Goal: Book appointment/travel/reservation

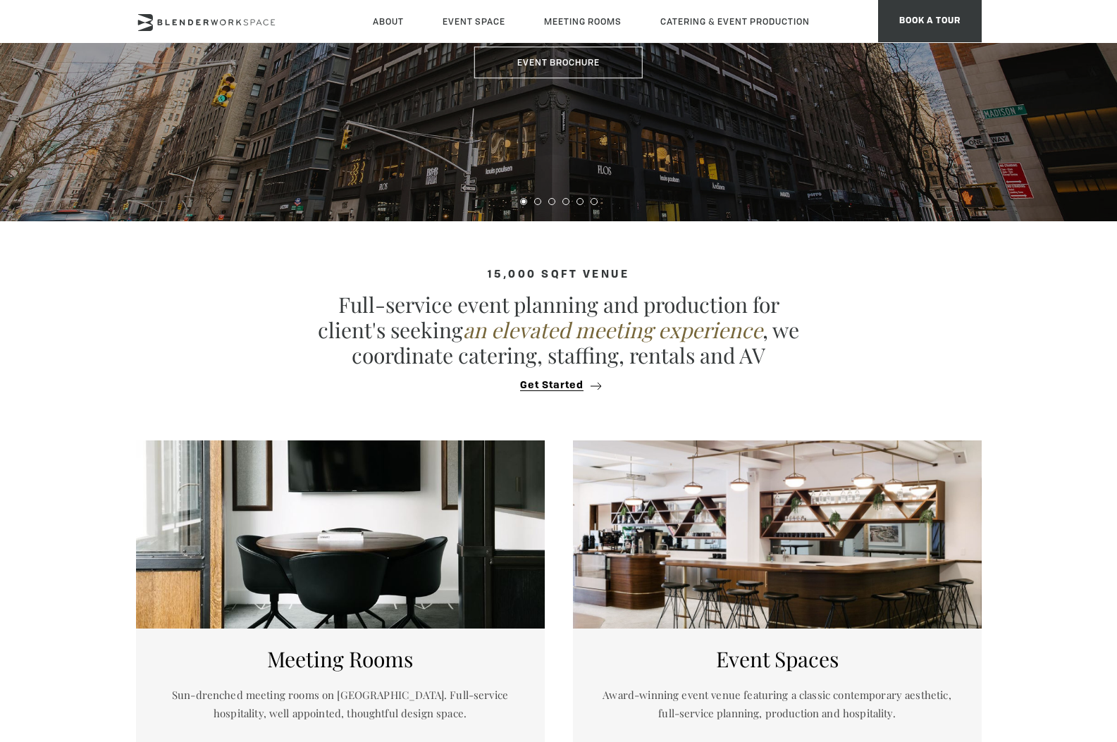
scroll to position [340, 0]
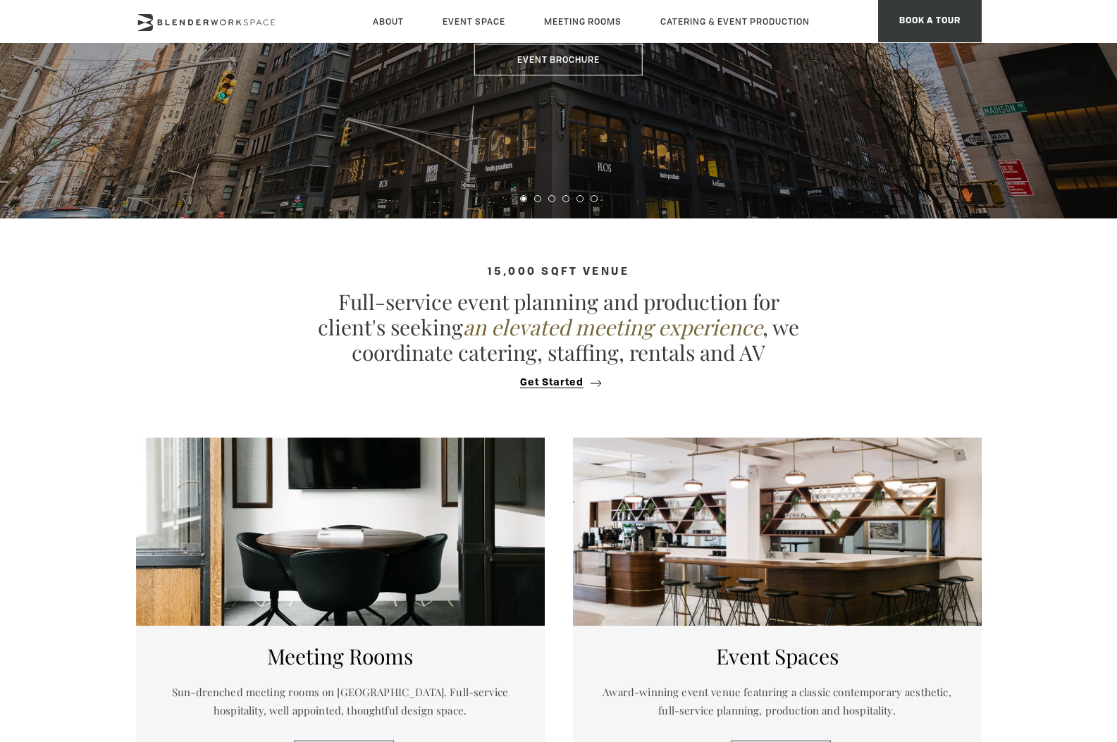
click at [557, 375] on div "15,000 sqft venue Full-service event planning and production for client's seeki…" at bounding box center [558, 327] width 845 height 123
click at [564, 391] on section "15,000 sqft venue Full-service event planning and production for client's seeki…" at bounding box center [558, 320] width 1117 height 204
click at [564, 383] on span "Get Started" at bounding box center [551, 383] width 63 height 11
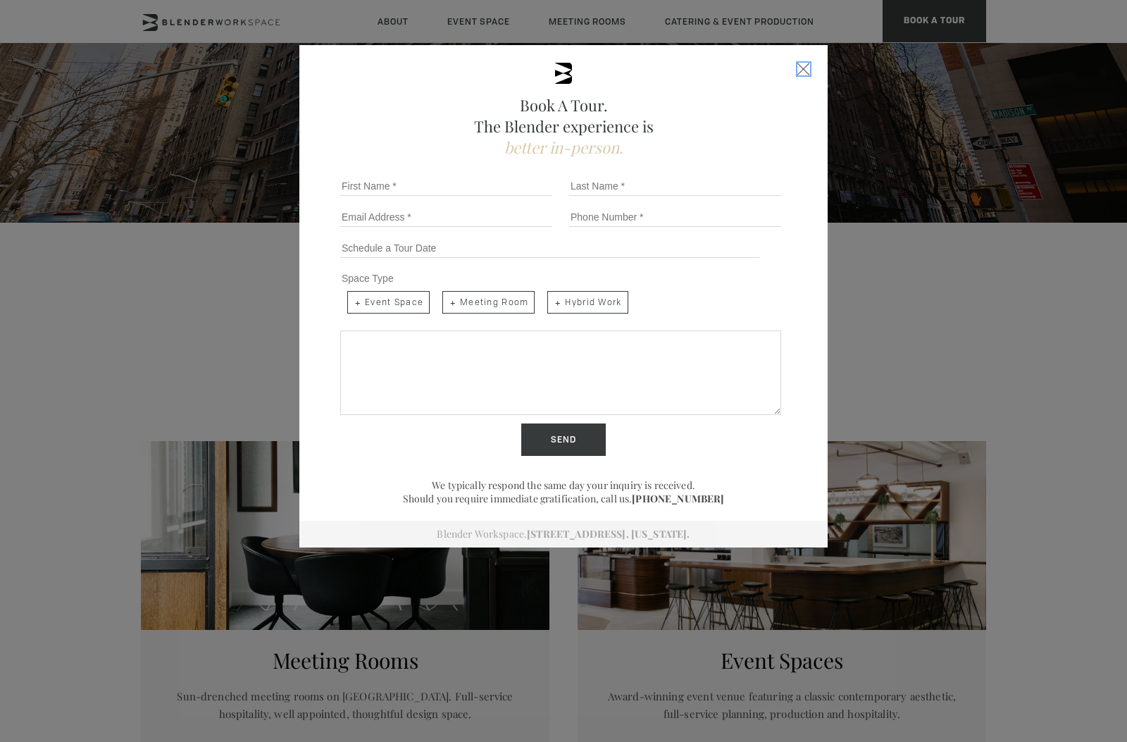
click at [797, 72] on div "Close form" at bounding box center [803, 69] width 13 height 13
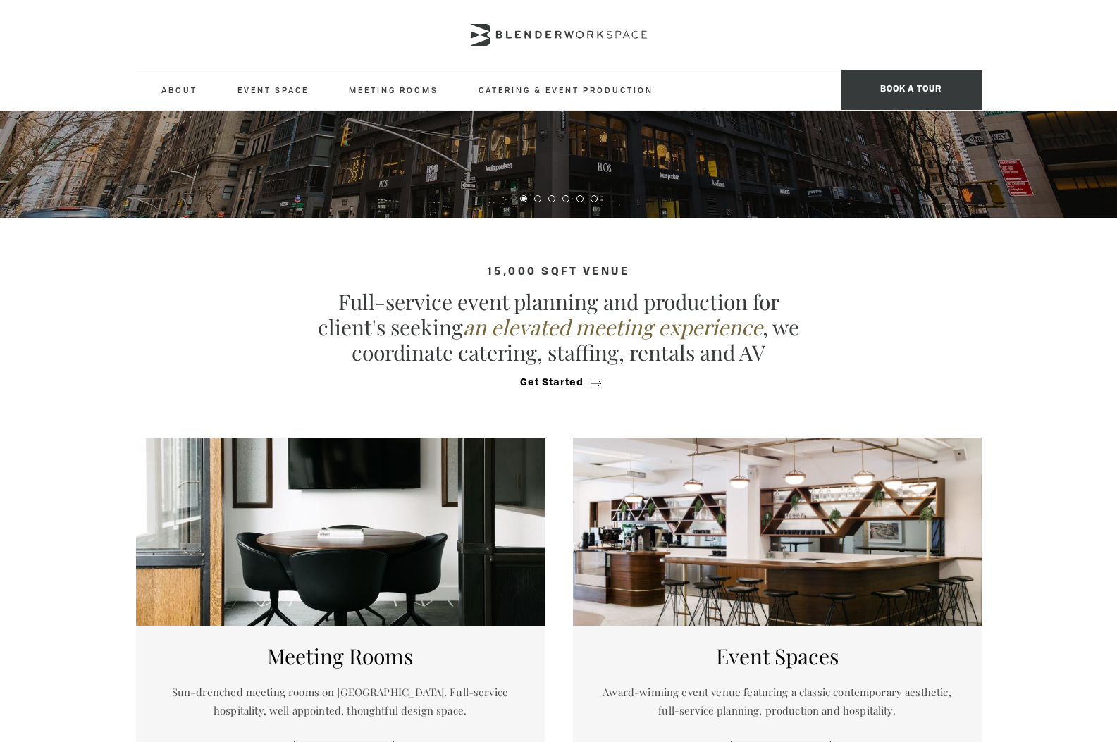
scroll to position [0, 0]
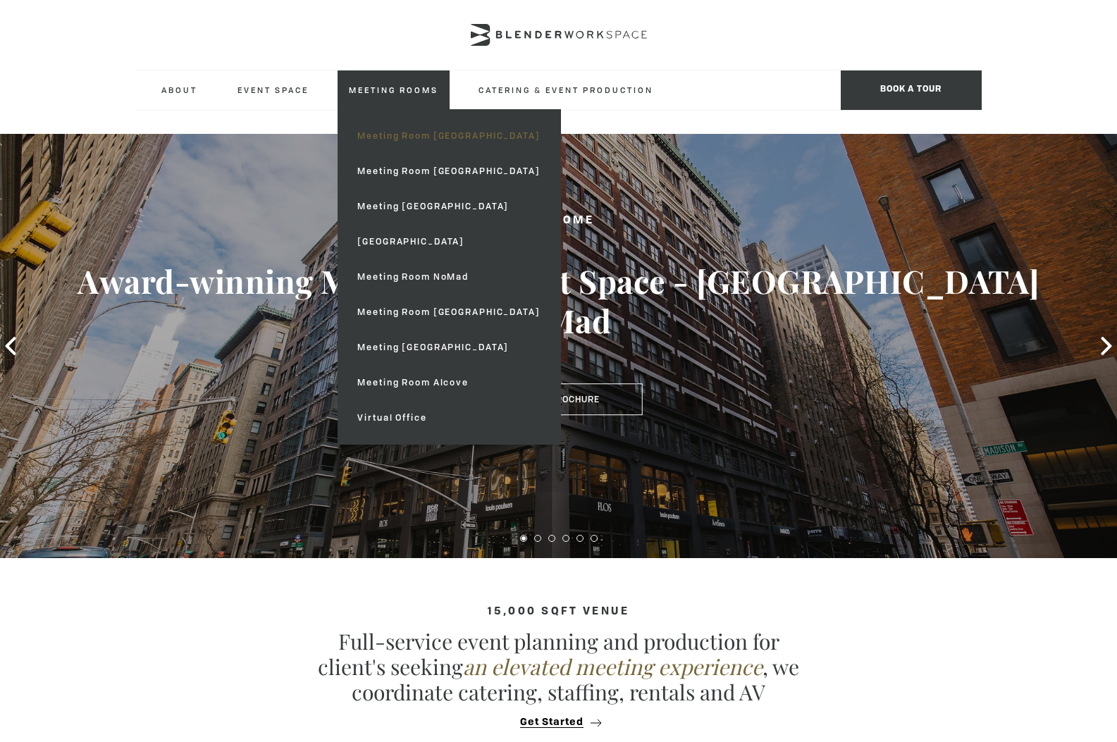
click at [414, 135] on link "Meeting Room [GEOGRAPHIC_DATA]" at bounding box center [448, 135] width 205 height 35
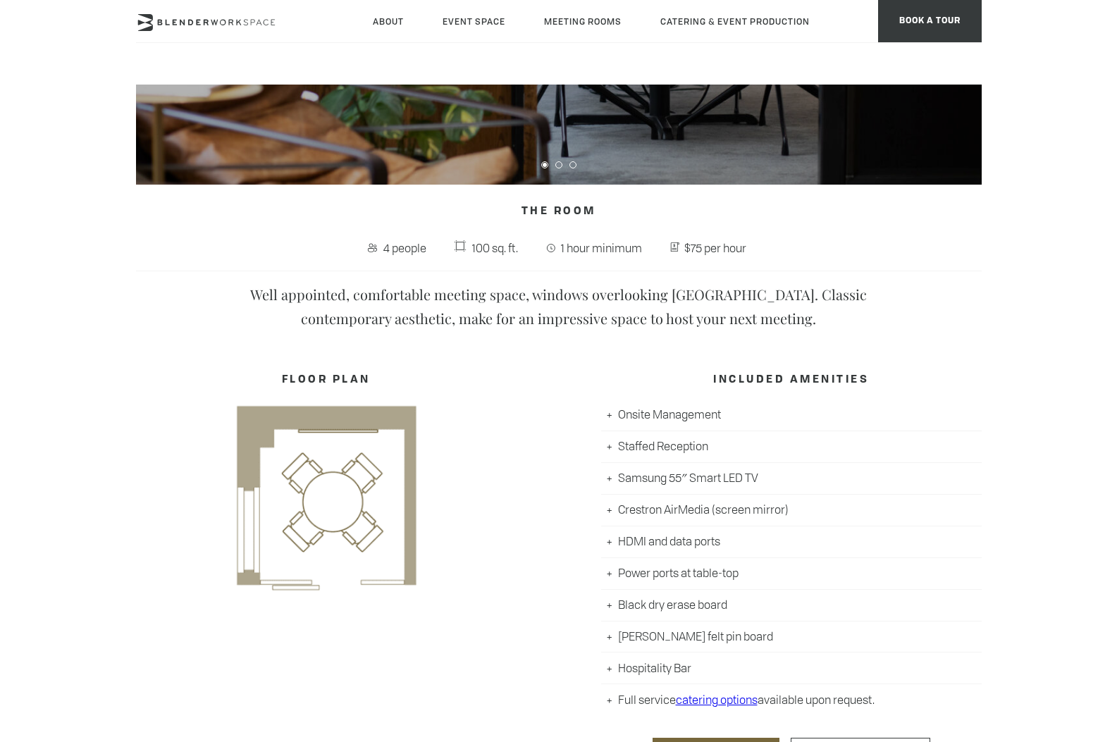
scroll to position [591, 0]
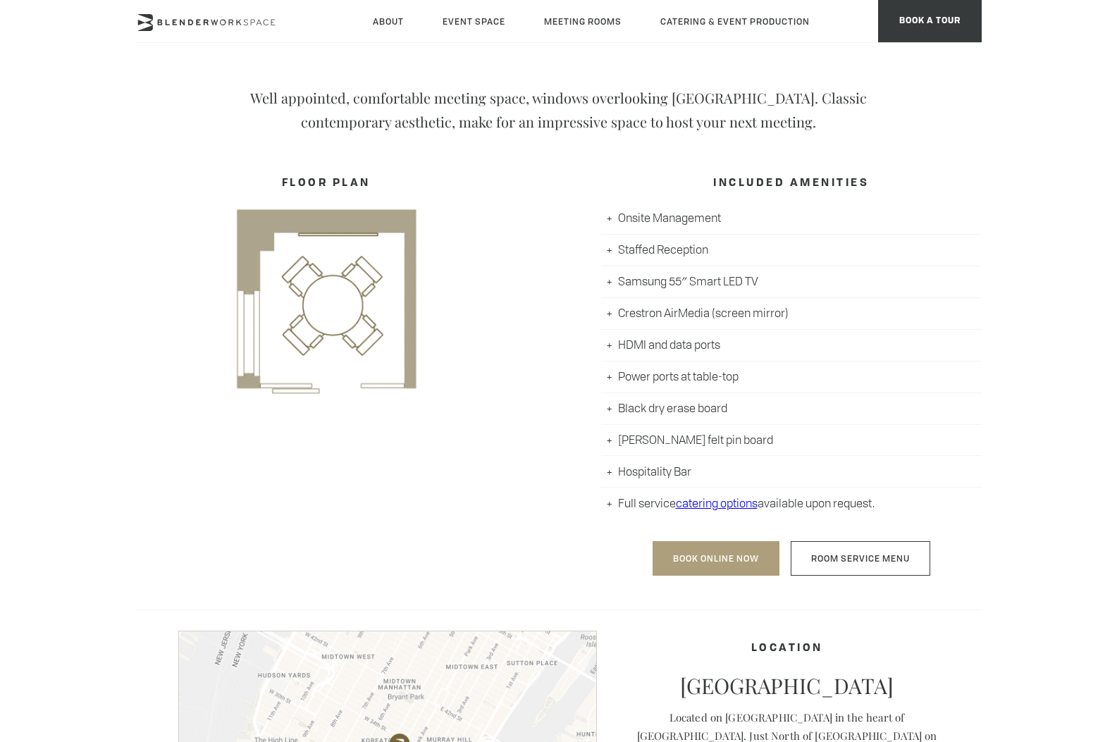
click at [725, 561] on link "Book Online Now" at bounding box center [715, 558] width 127 height 35
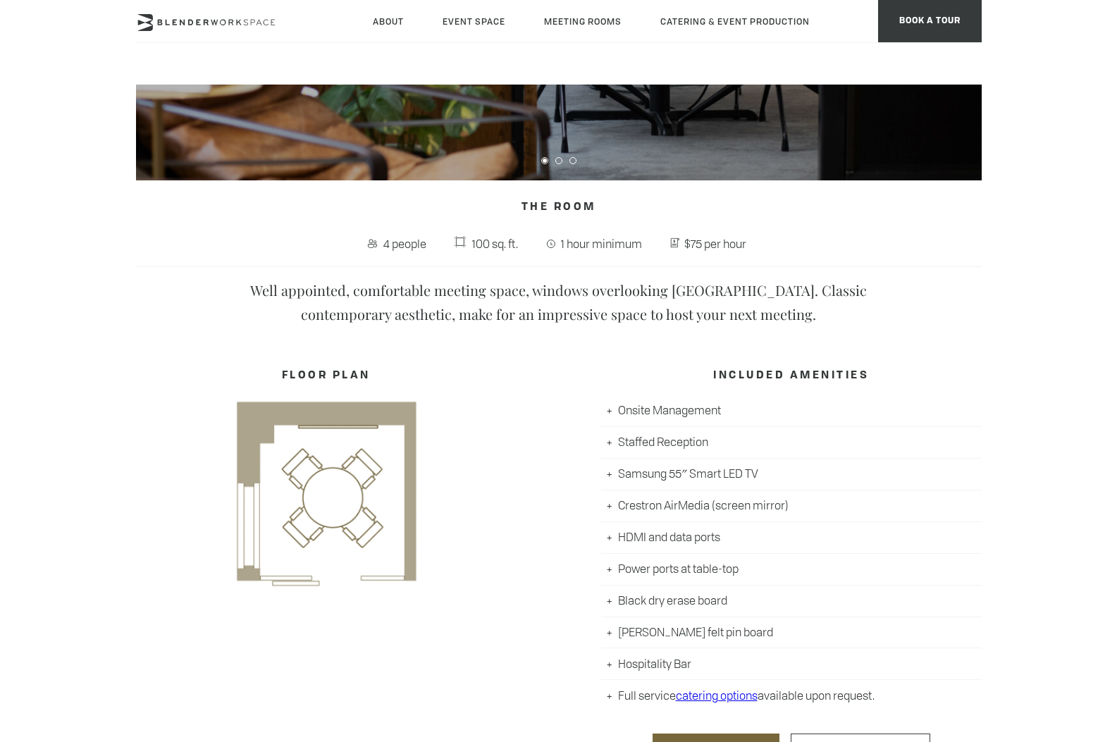
scroll to position [0, 0]
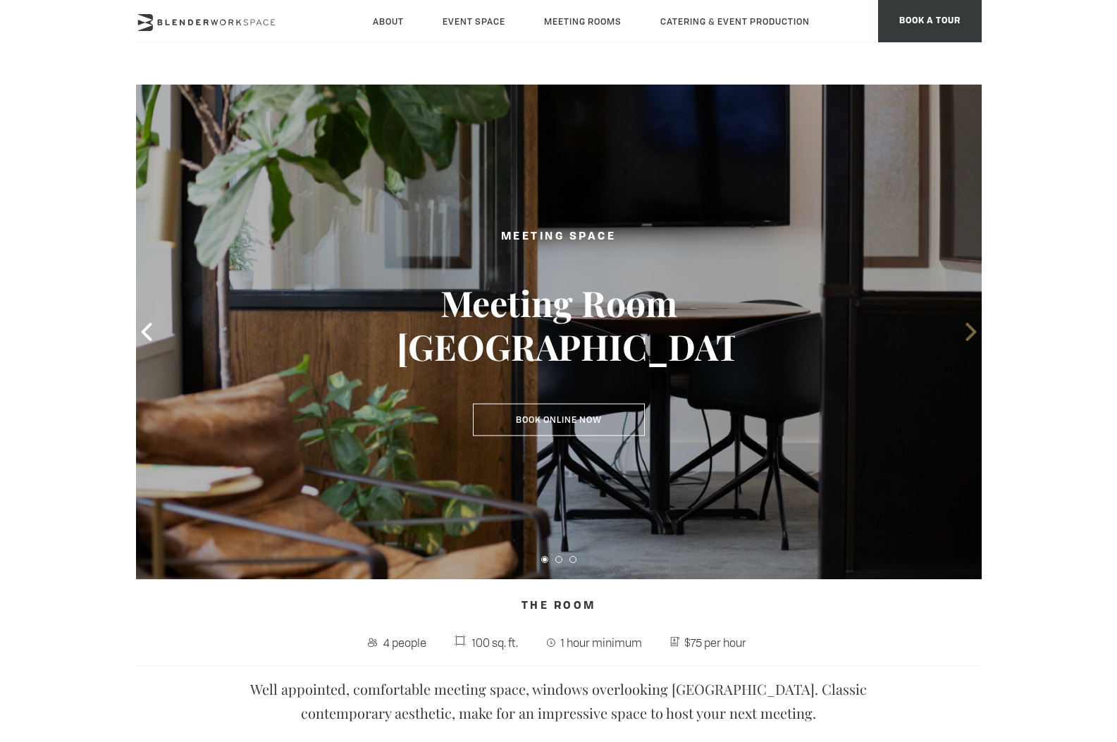
click at [964, 330] on icon at bounding box center [971, 332] width 18 height 18
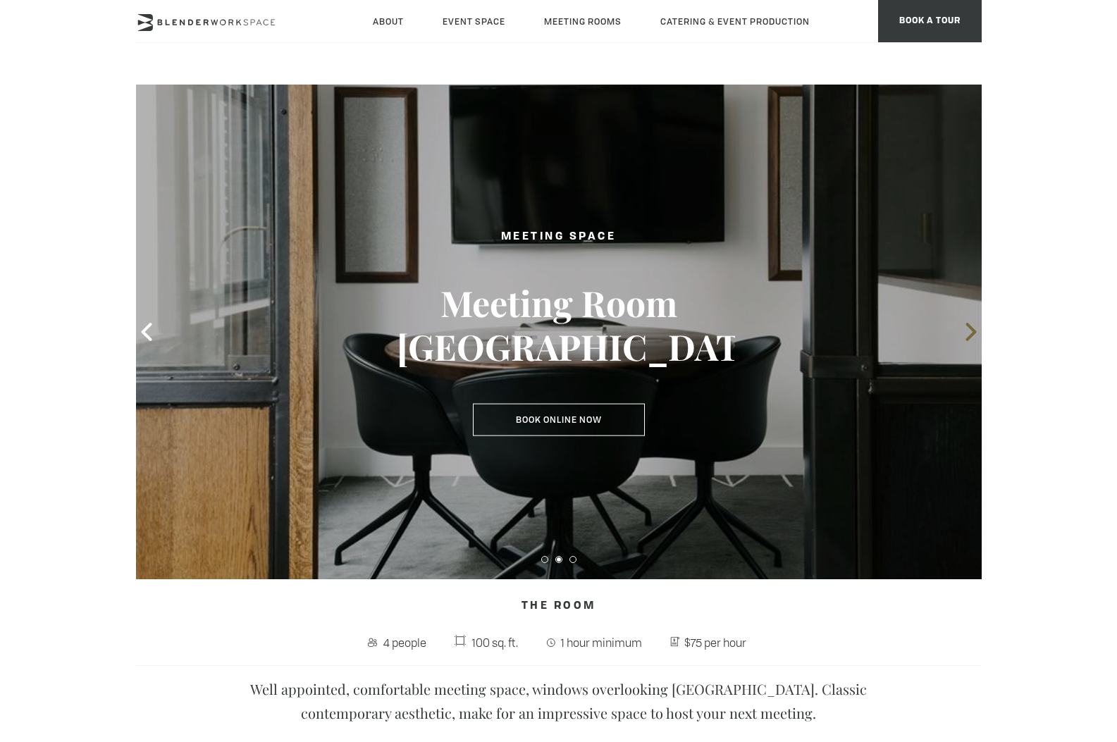
click at [964, 330] on icon at bounding box center [971, 332] width 18 height 18
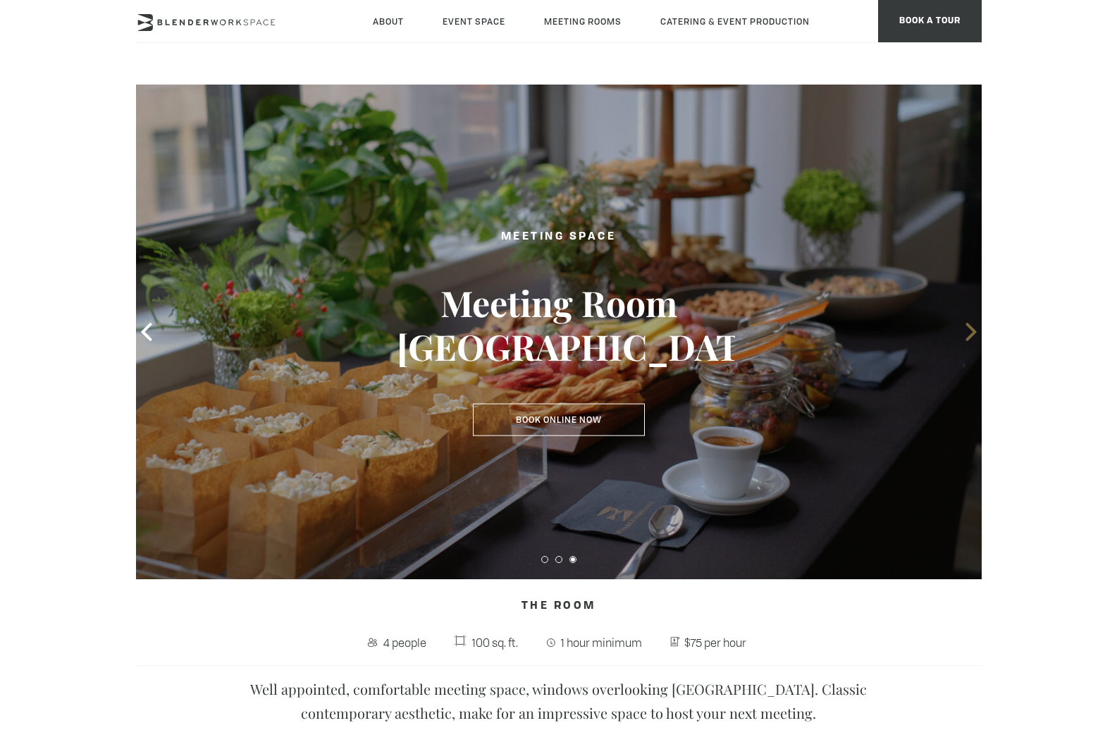
click at [964, 330] on icon at bounding box center [971, 332] width 18 height 18
